Goal: Task Accomplishment & Management: Manage account settings

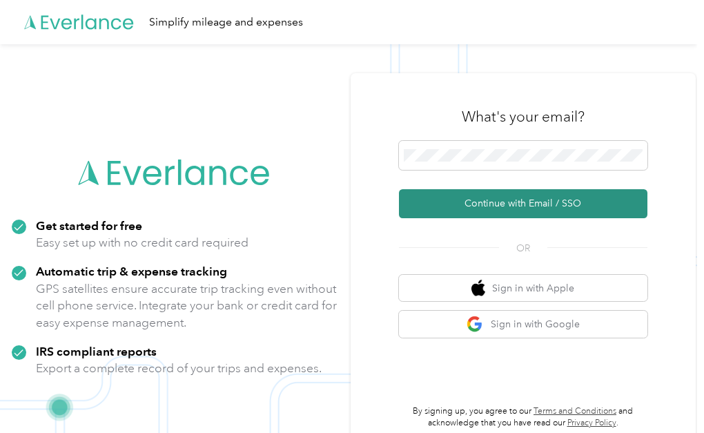
click at [513, 210] on button "Continue with Email / SSO" at bounding box center [523, 203] width 248 height 29
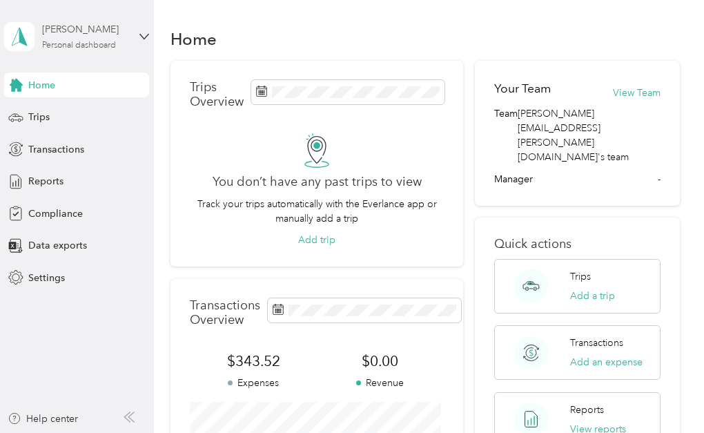
click at [100, 35] on div "[PERSON_NAME]" at bounding box center [85, 29] width 86 height 14
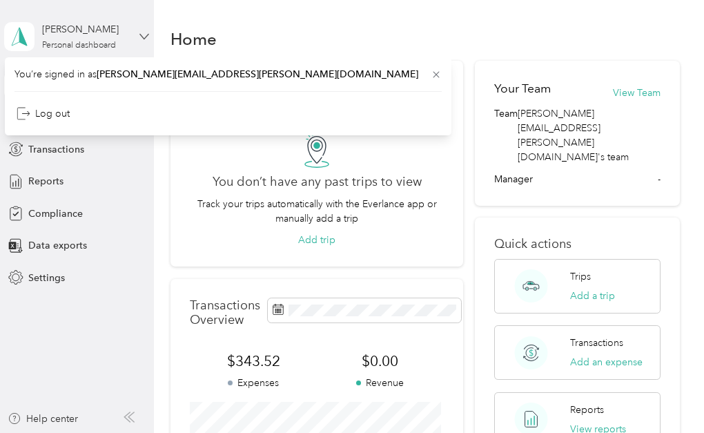
click at [148, 32] on icon at bounding box center [144, 37] width 10 height 10
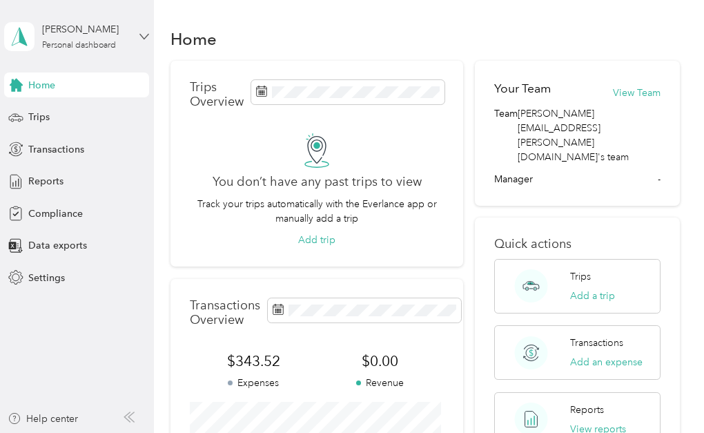
click at [148, 32] on icon at bounding box center [144, 37] width 10 height 10
click at [42, 213] on span "Compliance" at bounding box center [55, 213] width 55 height 14
